Goal: Task Accomplishment & Management: Manage account settings

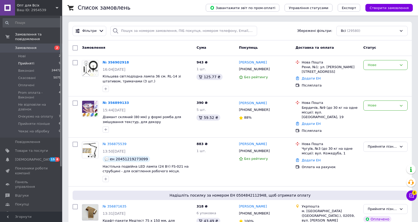
click at [28, 61] on span "Прийняті" at bounding box center [26, 63] width 16 height 5
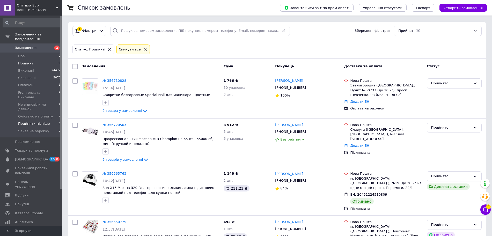
click at [25, 121] on span "Прийняти пізніше" at bounding box center [34, 123] width 32 height 5
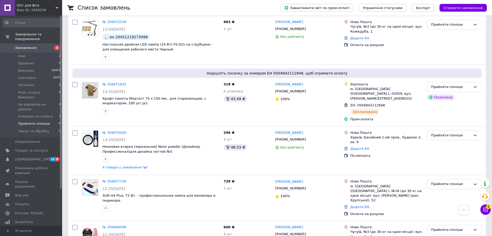
scroll to position [49, 0]
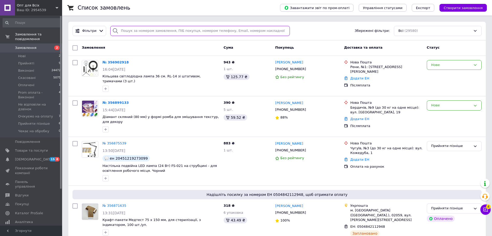
click at [139, 33] on input "search" at bounding box center [200, 31] width 180 height 10
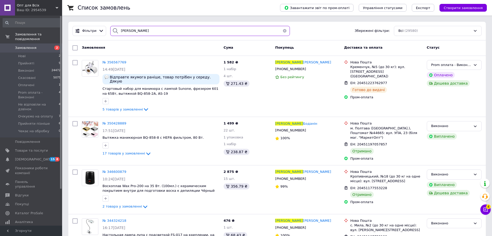
click at [178, 26] on input "дмитро" at bounding box center [200, 31] width 180 height 10
click at [174, 30] on input "дмитро" at bounding box center [200, 31] width 180 height 10
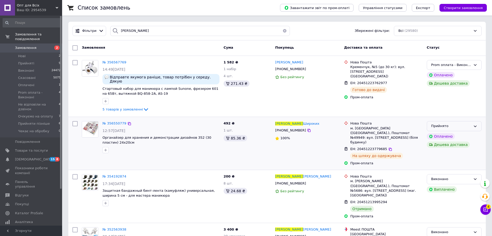
click at [466, 123] on div "Прийнято" at bounding box center [451, 125] width 40 height 5
click at [450, 161] on li "Prom оплата - Виконані" at bounding box center [454, 166] width 54 height 10
click at [138, 34] on input "сергій" at bounding box center [200, 31] width 180 height 10
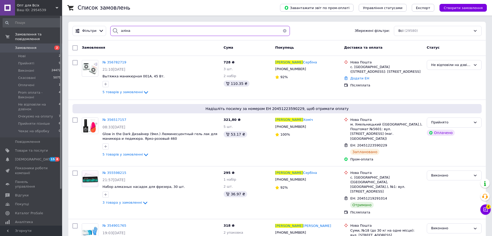
click at [133, 26] on input "аліна" at bounding box center [200, 31] width 180 height 10
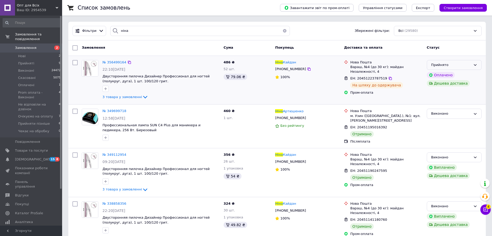
click at [463, 63] on div "Прийнято" at bounding box center [451, 64] width 40 height 5
click at [452, 106] on li "Prom оплата - Виконані" at bounding box center [454, 104] width 54 height 10
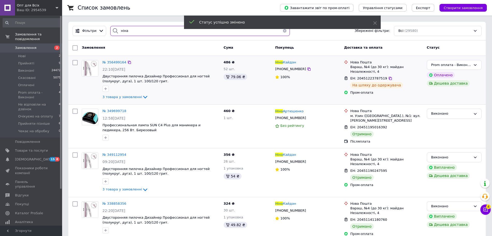
click at [121, 31] on input "ніна" at bounding box center [200, 31] width 180 height 10
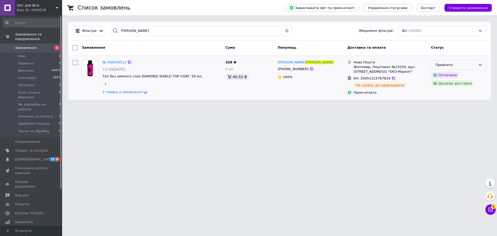
click at [475, 67] on div "Прийнято" at bounding box center [455, 64] width 41 height 5
click at [457, 105] on li "Prom оплата - Виконані" at bounding box center [458, 104] width 55 height 10
click at [139, 30] on input "карасенко" at bounding box center [201, 31] width 182 height 10
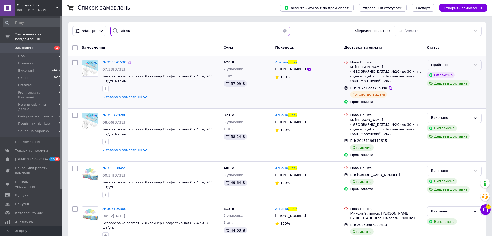
type input "дісяк"
click at [473, 68] on div "Прийнято" at bounding box center [454, 65] width 55 height 10
click at [445, 105] on li "Prom оплата - Виконані" at bounding box center [454, 104] width 54 height 10
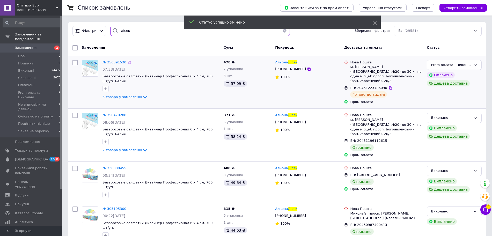
click at [125, 26] on input "дісяк" at bounding box center [200, 31] width 180 height 10
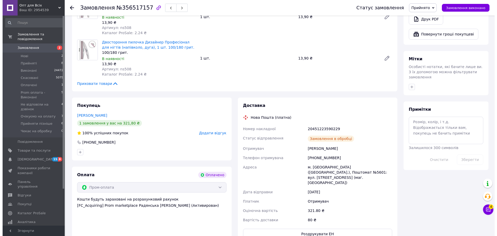
scroll to position [324, 0]
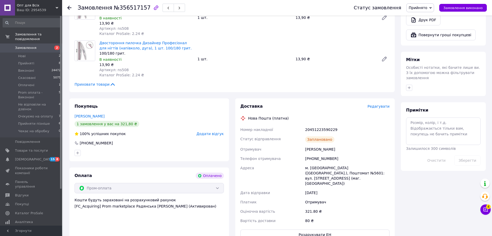
click at [381, 104] on span "Редагувати" at bounding box center [379, 106] width 22 height 4
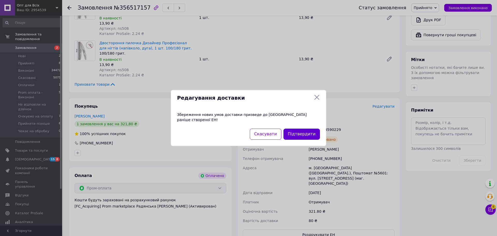
click at [316, 132] on button "Підтвердити" at bounding box center [301, 134] width 37 height 11
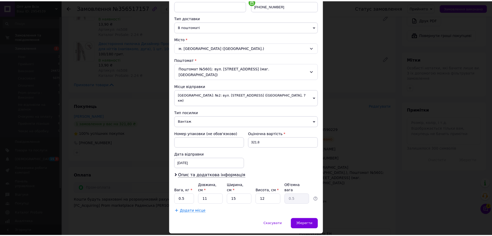
scroll to position [108, 0]
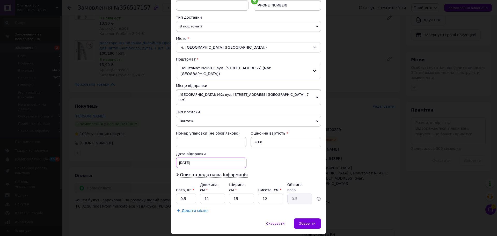
click at [200, 158] on div "10.08.2025 < 2025 > < Август > Пн Вт Ср Чт Пт Сб Вс 28 29 30 31 1 2 3 4 5 6 7 8…" at bounding box center [211, 163] width 70 height 10
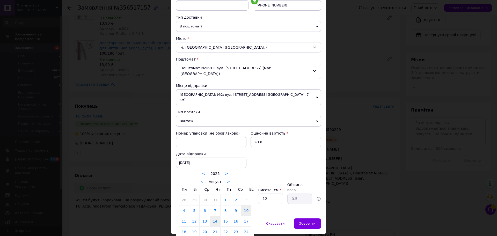
click at [211, 216] on link "14" at bounding box center [215, 221] width 10 height 10
type input "14.08.2025"
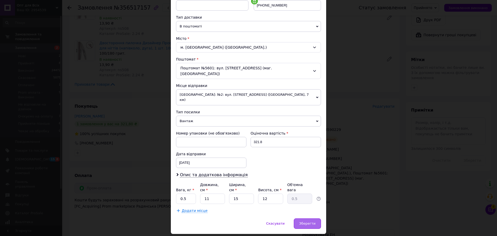
click at [309, 222] on span "Зберегти" at bounding box center [307, 224] width 16 height 4
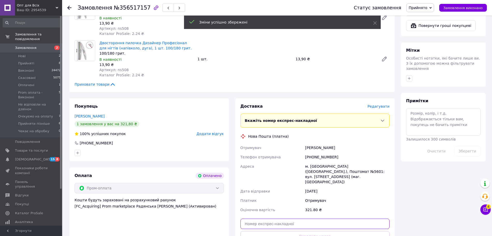
click at [260, 219] on input "text" at bounding box center [314, 224] width 149 height 10
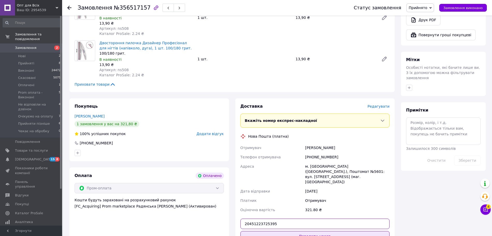
type input "20451223725395"
click at [286, 231] on button "Передати номер" at bounding box center [314, 236] width 149 height 10
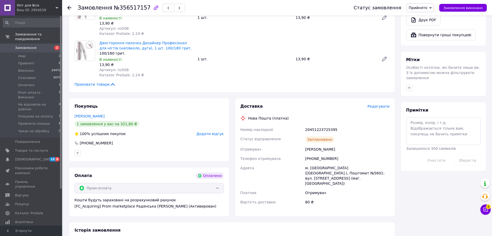
click at [423, 8] on span "Прийнято" at bounding box center [418, 8] width 19 height 4
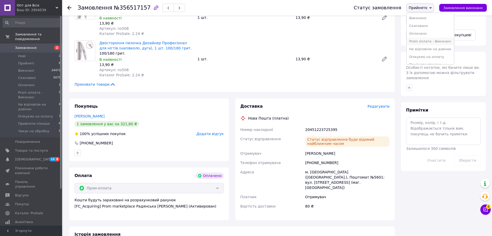
click at [422, 41] on li "Prom оплата - Виконані" at bounding box center [430, 42] width 47 height 8
